Goal: Transaction & Acquisition: Purchase product/service

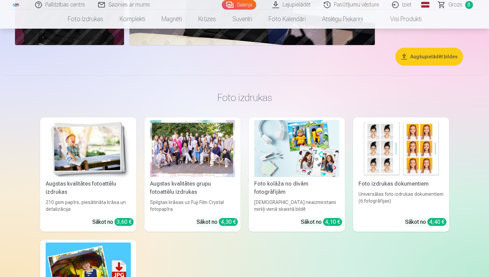
scroll to position [1105, 0]
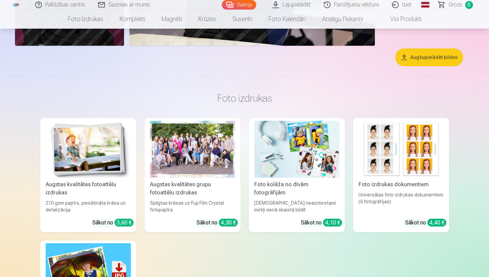
click at [189, 161] on div at bounding box center [192, 149] width 85 height 57
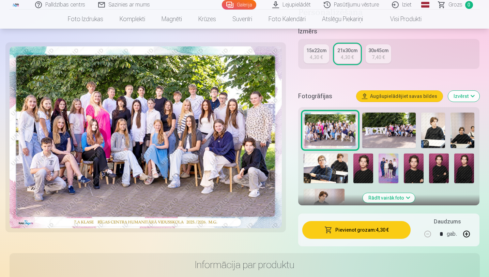
scroll to position [164, 0]
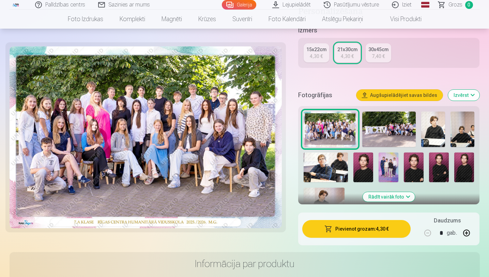
click at [364, 167] on img at bounding box center [363, 167] width 20 height 30
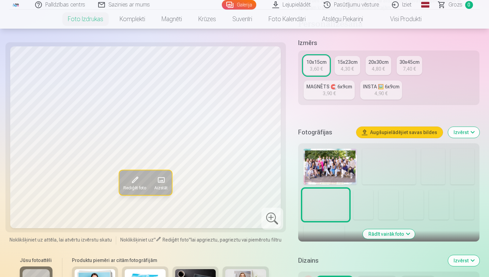
scroll to position [132, 0]
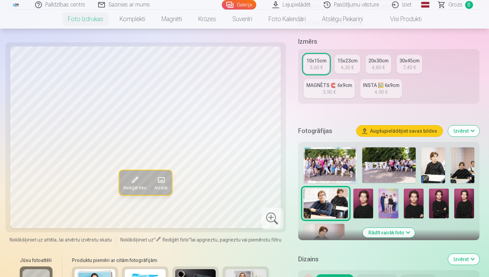
click at [363, 200] on img at bounding box center [363, 203] width 20 height 30
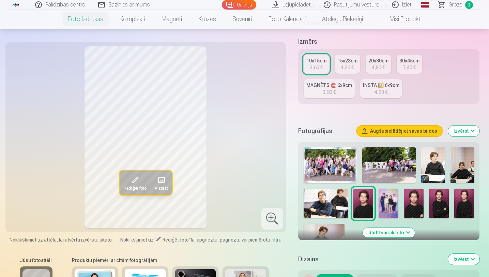
click at [412, 203] on img at bounding box center [414, 203] width 20 height 30
click at [379, 63] on div "20x30cm" at bounding box center [378, 60] width 20 height 7
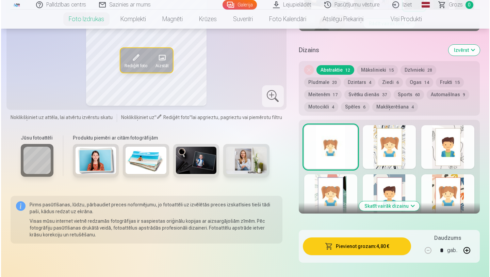
scroll to position [342, 0]
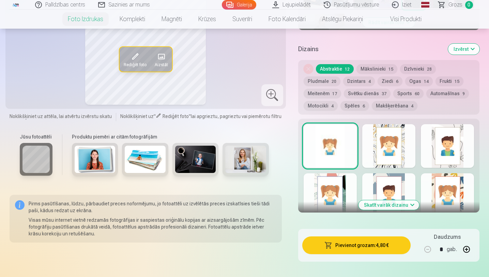
click at [367, 246] on button "Pievienot grozam : 4,80 €" at bounding box center [356, 245] width 109 height 18
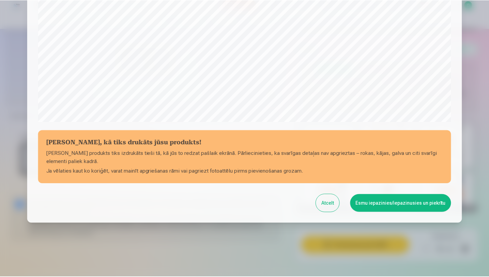
scroll to position [214, 0]
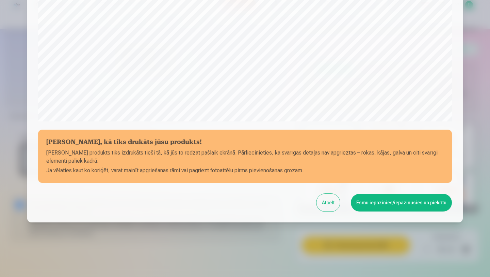
click at [398, 203] on button "Esmu iepazinies/iepazinusies un piekrītu" at bounding box center [401, 202] width 101 height 18
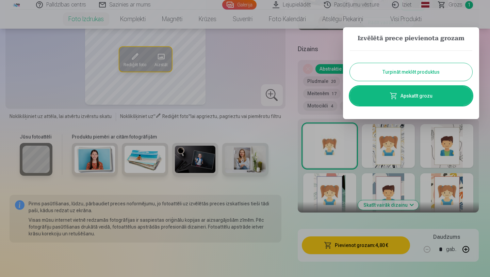
click at [418, 72] on button "Turpināt meklēt produktus" at bounding box center [411, 72] width 123 height 18
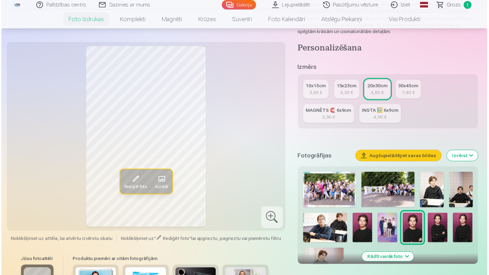
scroll to position [101, 0]
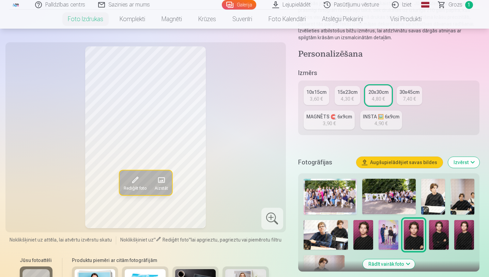
click at [330, 192] on img at bounding box center [329, 196] width 53 height 36
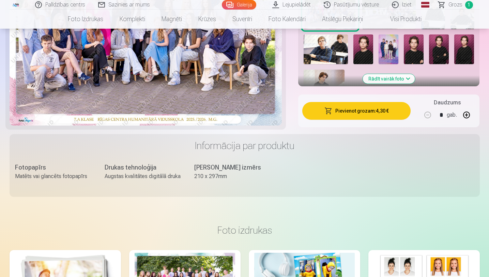
scroll to position [287, 0]
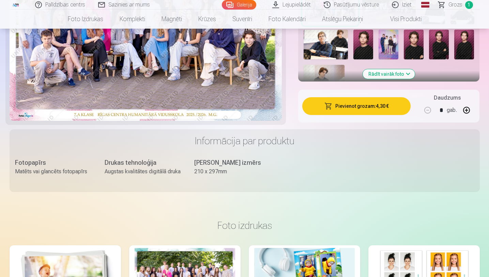
click at [367, 108] on button "Pievienot grozam : 4,30 €" at bounding box center [356, 106] width 109 height 18
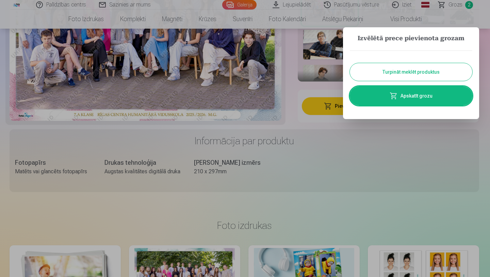
click at [410, 74] on button "Turpināt meklēt produktus" at bounding box center [411, 72] width 123 height 18
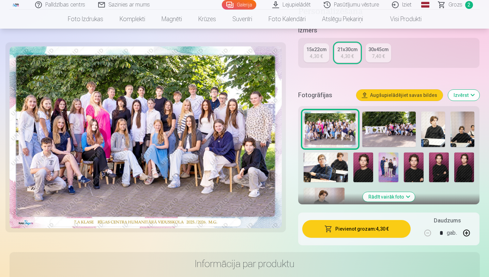
scroll to position [163, 0]
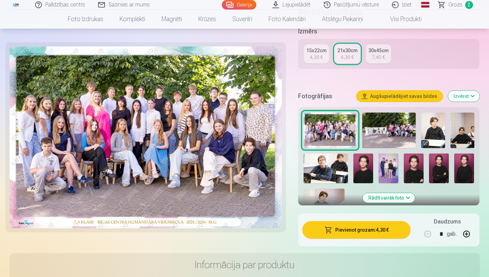
click at [466, 134] on img at bounding box center [462, 130] width 24 height 36
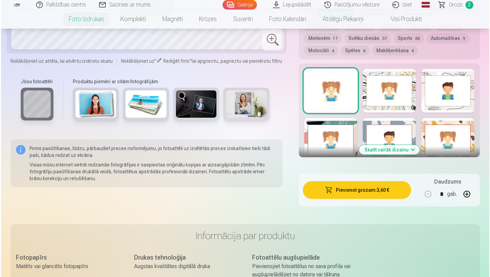
scroll to position [402, 0]
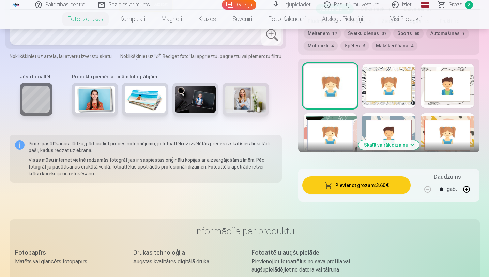
click at [375, 184] on button "Pievienot grozam : 3,60 €" at bounding box center [356, 185] width 109 height 18
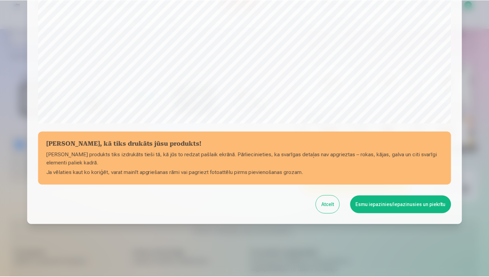
scroll to position [214, 0]
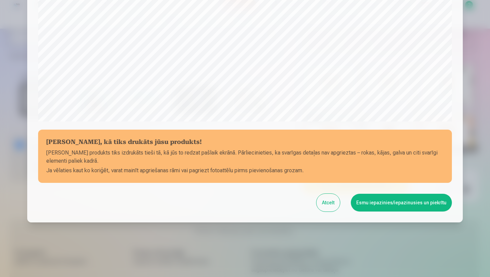
click at [389, 204] on button "Esmu iepazinies/iepazinusies un piekrītu" at bounding box center [401, 202] width 101 height 18
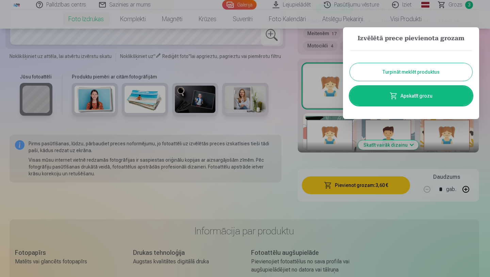
click at [410, 70] on button "Turpināt meklēt produktus" at bounding box center [411, 72] width 123 height 18
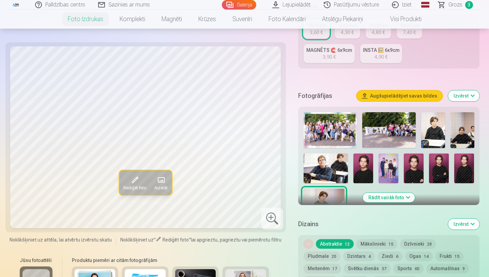
scroll to position [161, 0]
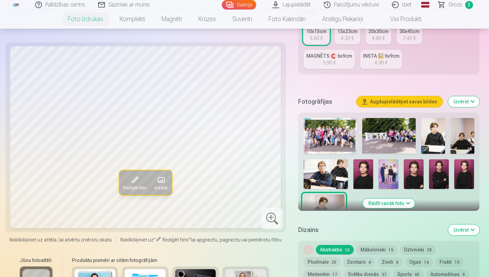
click at [392, 175] on img at bounding box center [388, 174] width 20 height 30
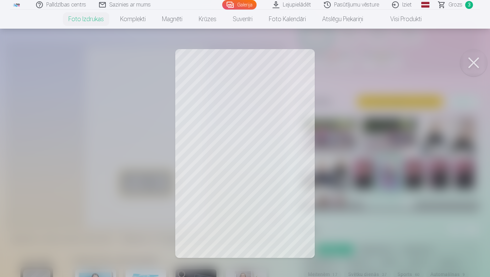
click at [474, 60] on button at bounding box center [473, 62] width 27 height 27
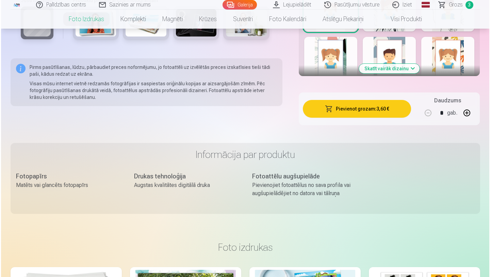
scroll to position [479, 0]
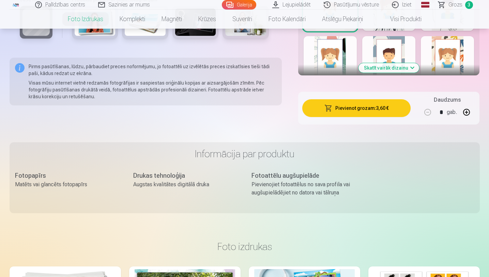
click at [373, 111] on button "Pievienot grozam : 3,60 €" at bounding box center [356, 108] width 109 height 18
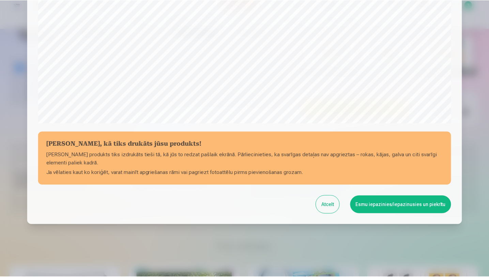
scroll to position [214, 0]
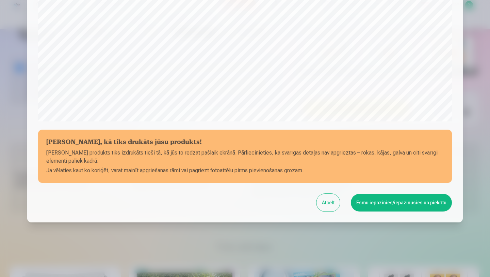
click at [376, 201] on button "Esmu iepazinies/iepazinusies un piekrītu" at bounding box center [401, 202] width 101 height 18
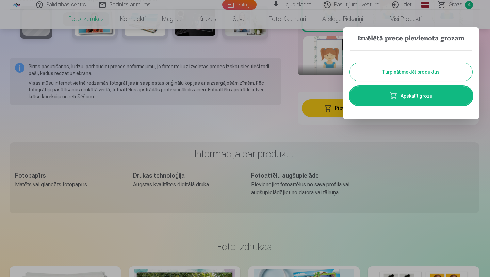
click at [416, 69] on button "Turpināt meklēt produktus" at bounding box center [411, 72] width 123 height 18
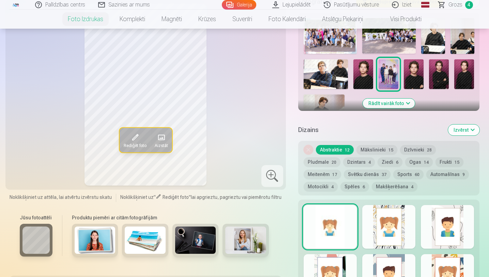
scroll to position [264, 0]
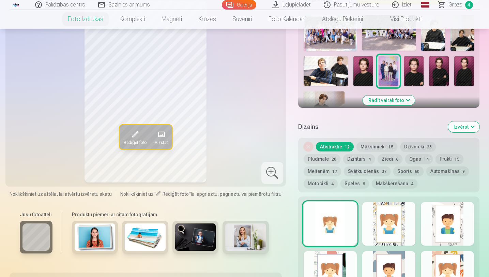
click at [382, 103] on button "Rādīt vairāk foto" at bounding box center [389, 100] width 52 height 10
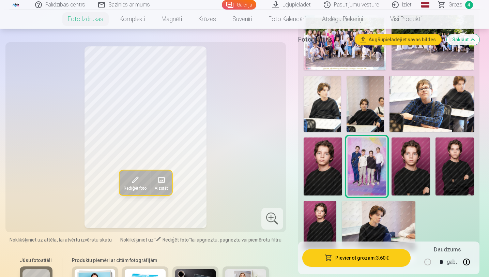
click at [365, 121] on img at bounding box center [364, 104] width 37 height 57
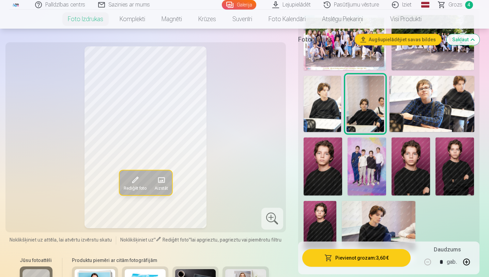
click at [315, 217] on img at bounding box center [319, 225] width 33 height 49
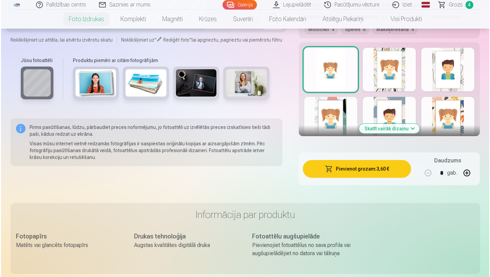
scroll to position [582, 0]
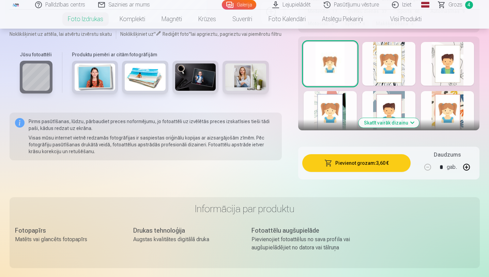
click at [356, 163] on button "Pievienot grozam : 3,60 €" at bounding box center [356, 163] width 109 height 18
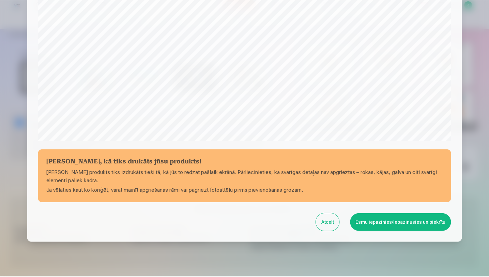
scroll to position [214, 0]
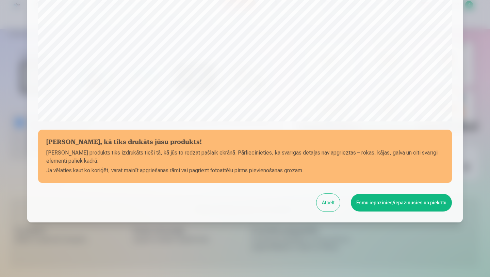
click at [381, 202] on button "Esmu iepazinies/iepazinusies un piekrītu" at bounding box center [401, 202] width 101 height 18
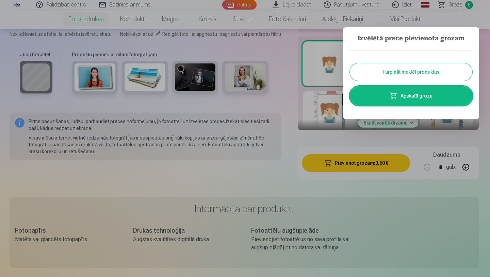
click at [410, 96] on link "Apskatīt grozu" at bounding box center [411, 95] width 123 height 19
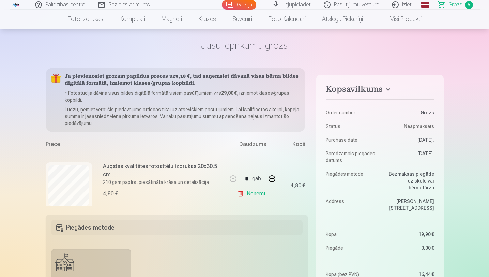
scroll to position [18, 0]
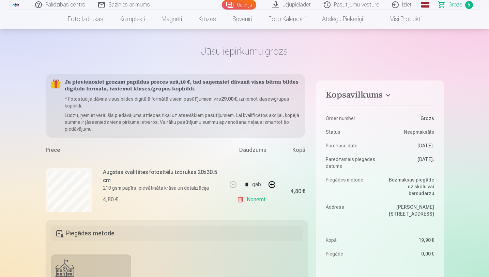
click at [252, 150] on div "Daudzums" at bounding box center [252, 151] width 51 height 11
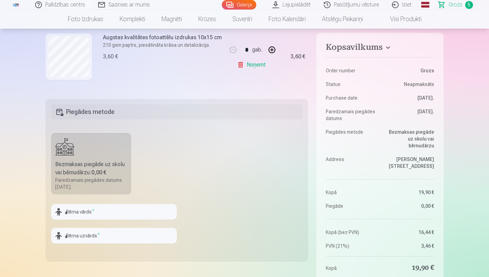
scroll to position [168, 0]
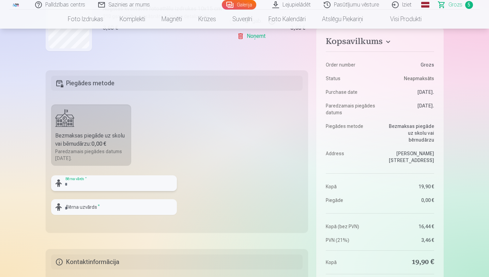
click at [106, 183] on input "text" at bounding box center [114, 183] width 126 height 16
type input "*"
type input "****"
click at [92, 206] on input "text" at bounding box center [114, 207] width 126 height 16
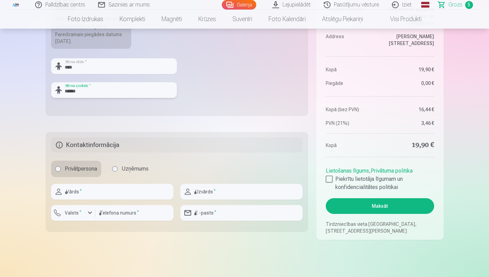
scroll to position [285, 0]
type input "******"
click at [105, 195] on input "text" at bounding box center [112, 191] width 122 height 16
type input "*****"
type input "*******"
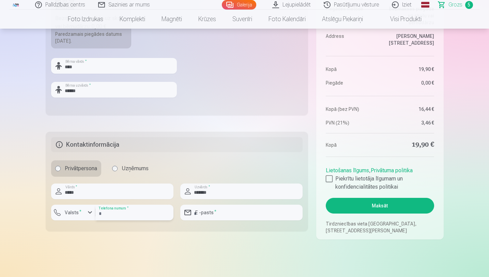
type input "********"
type input "**********"
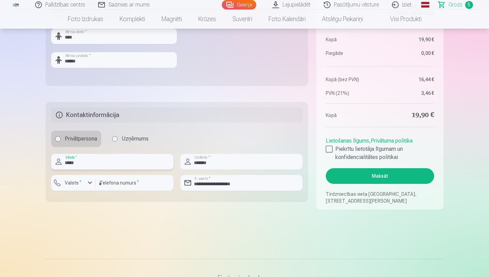
scroll to position [318, 0]
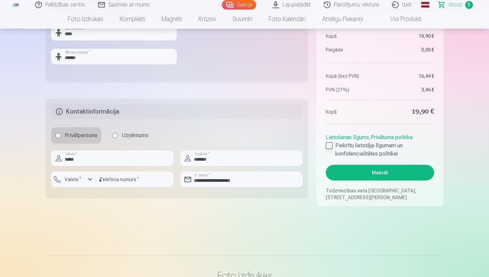
click at [329, 145] on div at bounding box center [329, 145] width 7 height 7
click at [371, 173] on button "Maksāt" at bounding box center [380, 172] width 108 height 16
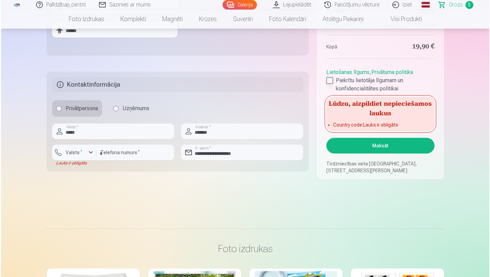
scroll to position [345, 0]
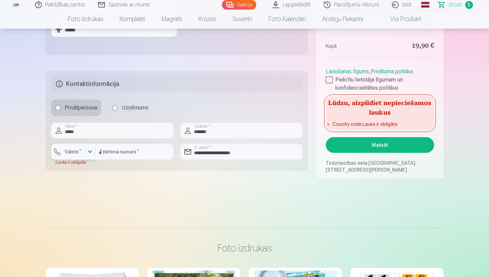
click at [91, 151] on div "button" at bounding box center [90, 151] width 8 height 8
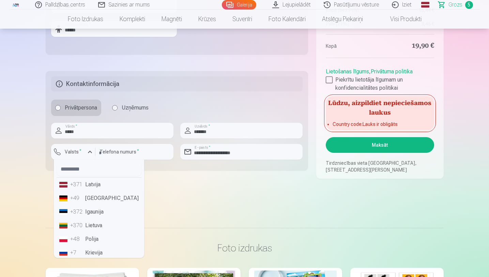
click at [93, 184] on li "+371 Latvija" at bounding box center [99, 184] width 85 height 14
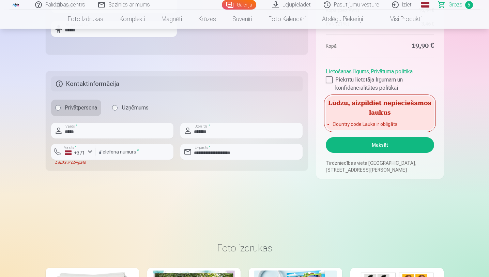
click at [362, 146] on button "Maksāt" at bounding box center [380, 145] width 108 height 16
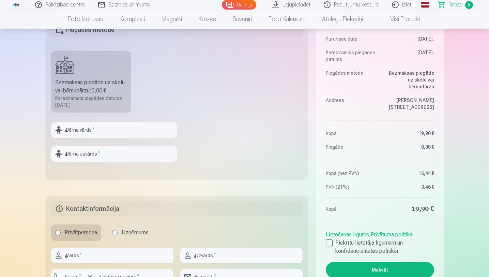
scroll to position [229, 0]
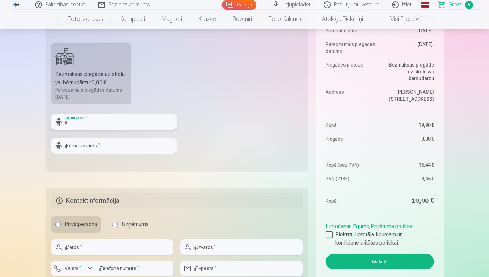
click at [107, 124] on input "text" at bounding box center [114, 122] width 126 height 16
type input "****"
click at [94, 142] on input "text" at bounding box center [114, 146] width 126 height 16
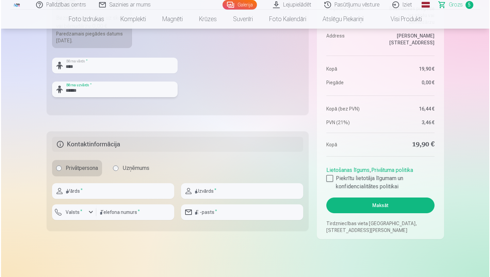
scroll to position [294, 0]
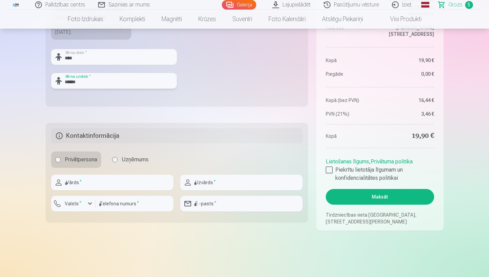
type input "******"
click at [122, 182] on input "text" at bounding box center [112, 182] width 122 height 16
type input "*****"
type input "*******"
type input "********"
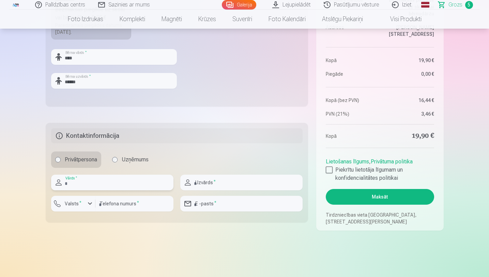
type input "**********"
click at [88, 204] on div "button" at bounding box center [90, 203] width 8 height 8
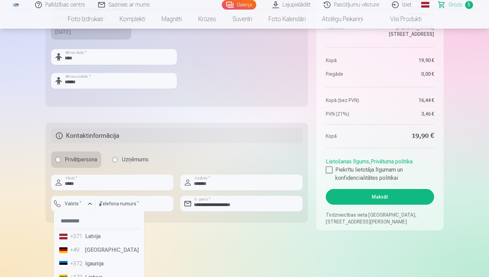
click at [87, 239] on li "+371 Latvija" at bounding box center [99, 236] width 85 height 14
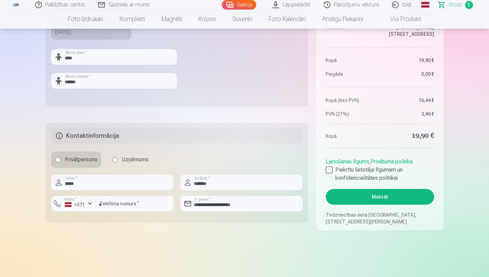
click at [329, 170] on div at bounding box center [329, 169] width 7 height 7
click at [363, 200] on button "Maksāt" at bounding box center [380, 197] width 108 height 16
